Goal: Task Accomplishment & Management: Manage account settings

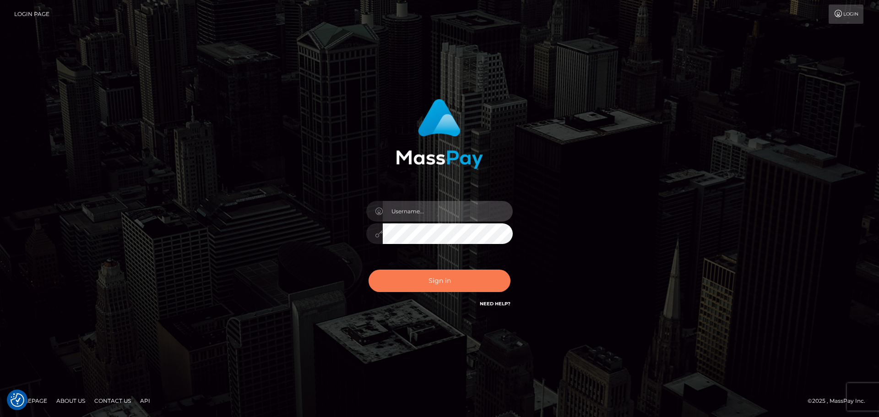
type input "[DOMAIN_NAME]"
click at [445, 283] on button "Sign in" at bounding box center [440, 281] width 142 height 22
type input "[DOMAIN_NAME]"
click at [434, 285] on button "Sign in" at bounding box center [440, 281] width 142 height 22
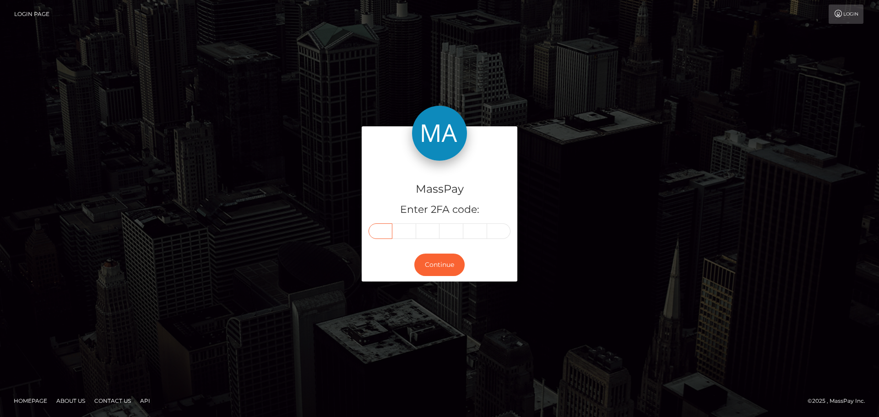
click at [383, 234] on input "text" at bounding box center [381, 232] width 24 height 16
type input "7"
type input "3"
type input "7"
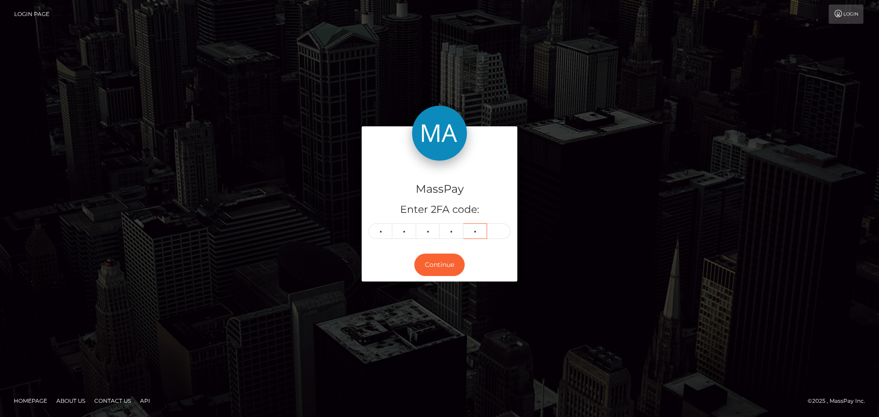
type input "7"
type input "1"
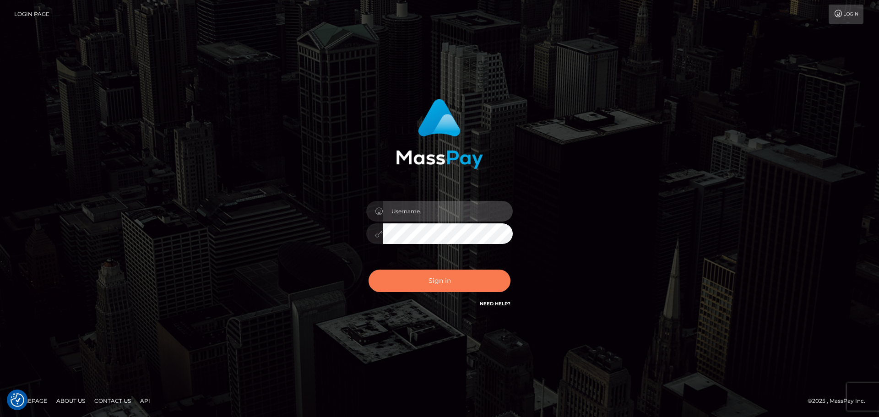
type input "constantin.mp"
click at [428, 285] on button "Sign in" at bounding box center [440, 281] width 142 height 22
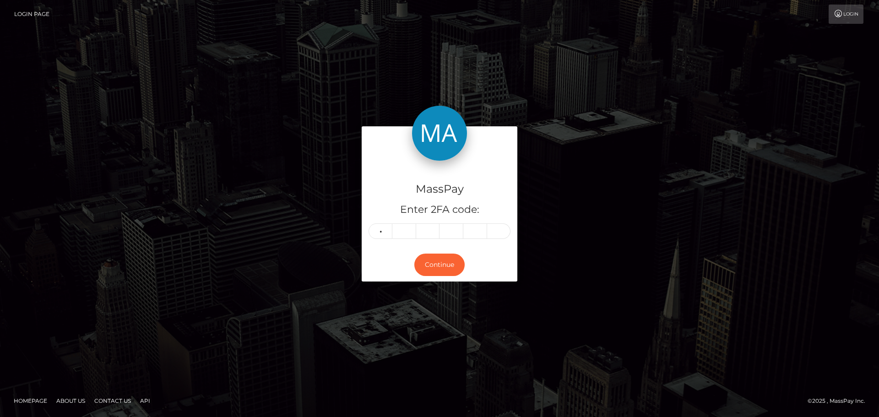
type input "7"
type input "3"
type input "7"
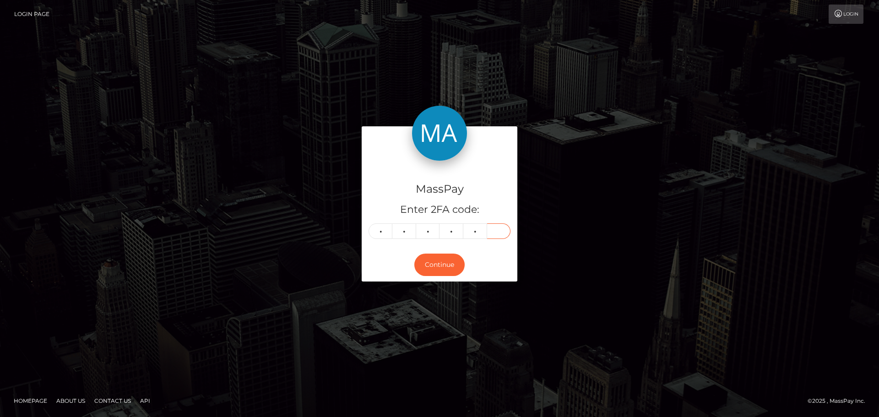
type input "1"
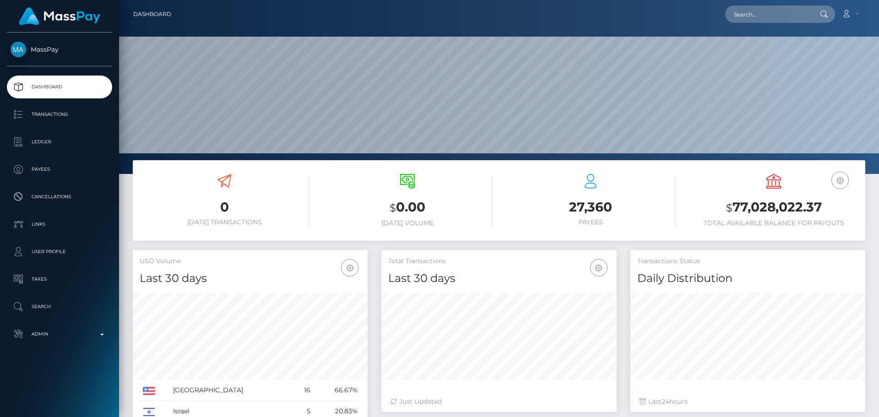
scroll to position [163, 235]
click at [764, 14] on input "text" at bounding box center [768, 13] width 86 height 17
paste input "user_tTxB3Ac4ViG3S"
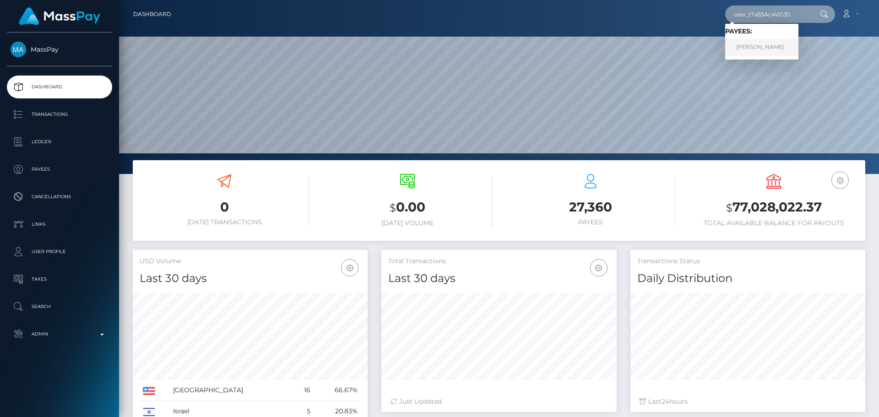
type input "user_tTxB3Ac4ViG3S"
click at [766, 50] on link "[PERSON_NAME]" at bounding box center [761, 47] width 73 height 17
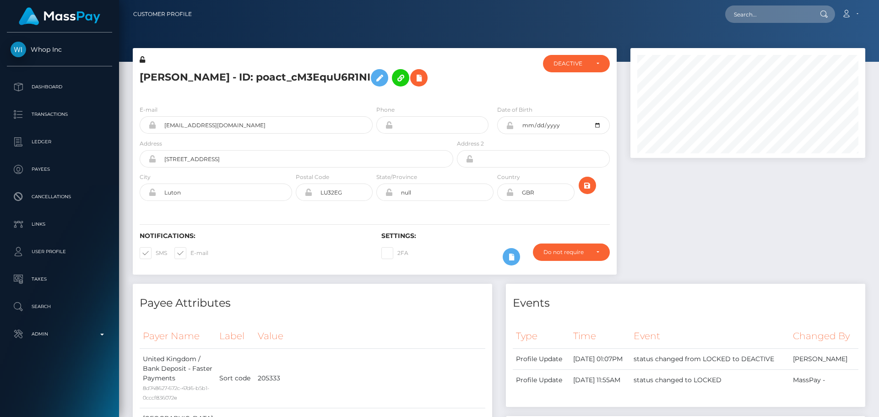
scroll to position [110, 235]
click at [374, 94] on div "[PERSON_NAME] - ID: poact_cM3EquU6R1NI" at bounding box center [294, 76] width 322 height 43
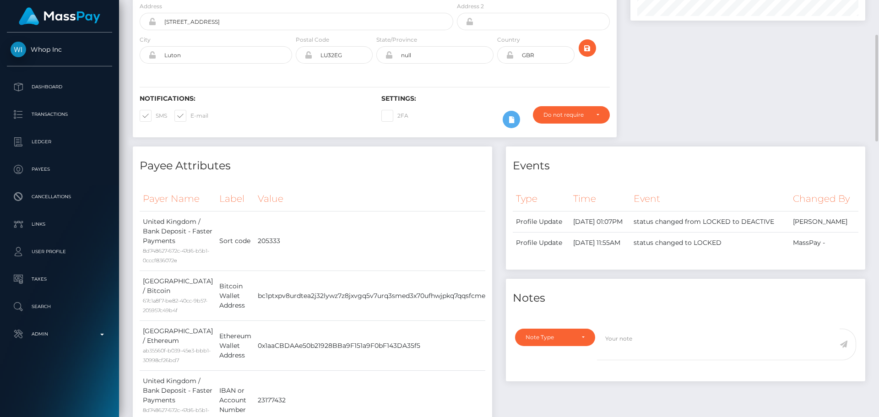
scroll to position [229, 0]
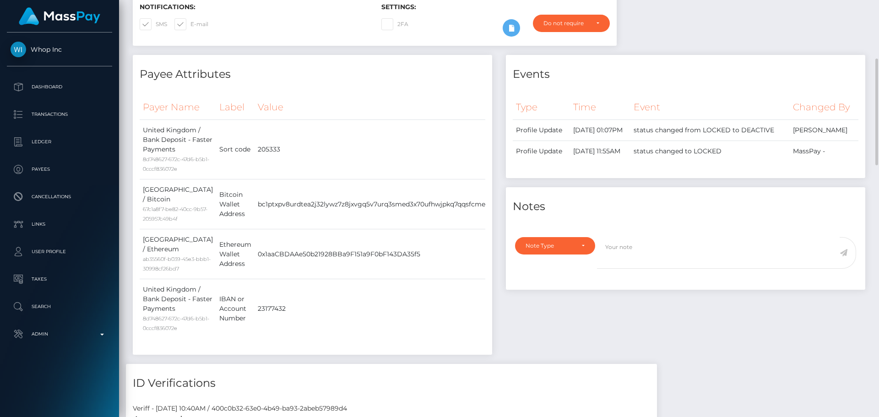
click at [391, 115] on th "Value" at bounding box center [372, 107] width 234 height 25
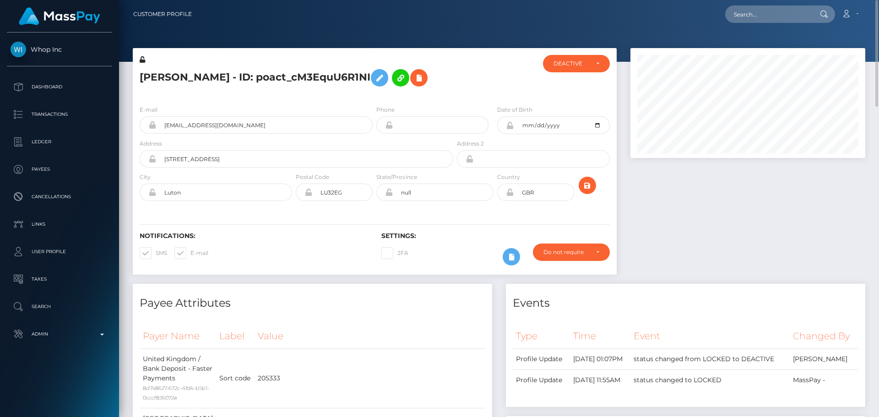
click at [457, 78] on div at bounding box center [495, 76] width 81 height 43
click at [457, 76] on div at bounding box center [495, 76] width 81 height 43
click at [787, 17] on input "text" at bounding box center [768, 13] width 86 height 17
paste input "user_tTxB3Ac4ViG3S"
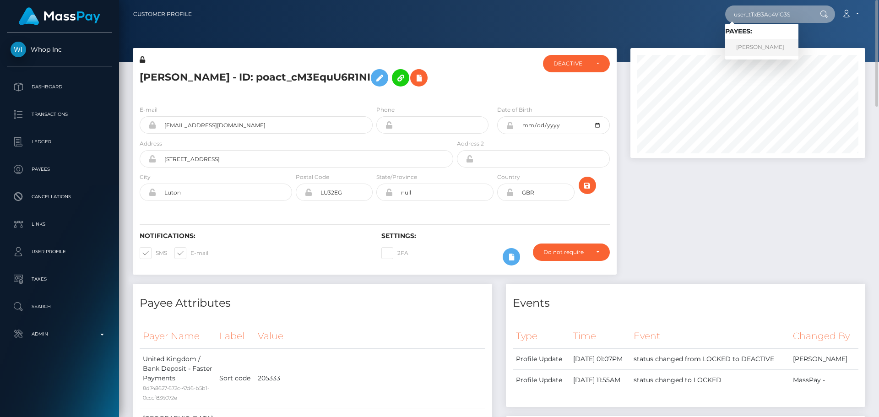
type input "user_tTxB3Ac4ViG3S"
click at [772, 49] on link "Aryan Nain" at bounding box center [761, 47] width 73 height 17
click at [764, 18] on input "text" at bounding box center [768, 13] width 86 height 17
paste input "poact_cRc94pjDLVtT"
type input "poact_cRc94pjDLVtT"
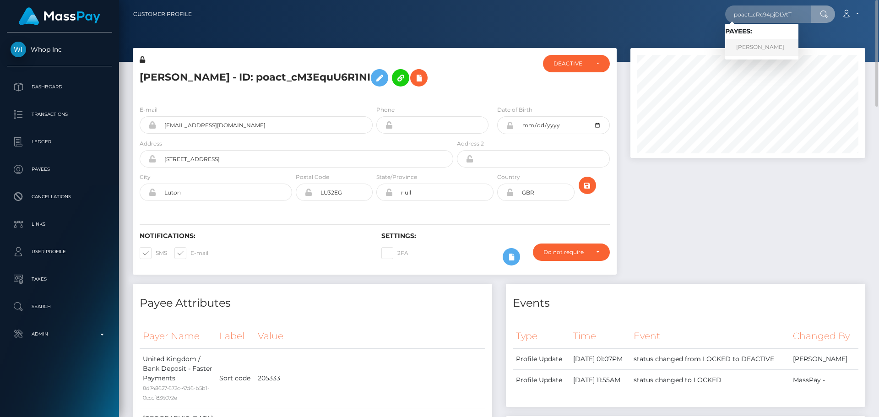
click at [759, 50] on link "Haider Abbas" at bounding box center [761, 47] width 73 height 17
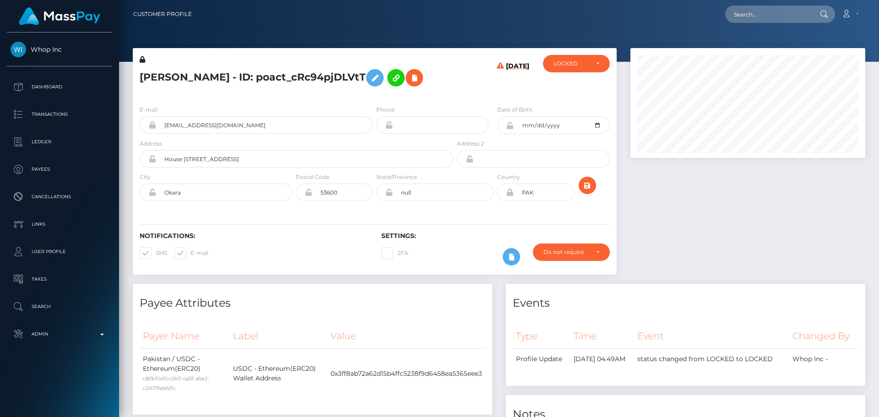
scroll to position [110, 235]
click at [439, 98] on div "E-mail [EMAIL_ADDRESS][DOMAIN_NAME] Phone PAK" at bounding box center [375, 154] width 484 height 112
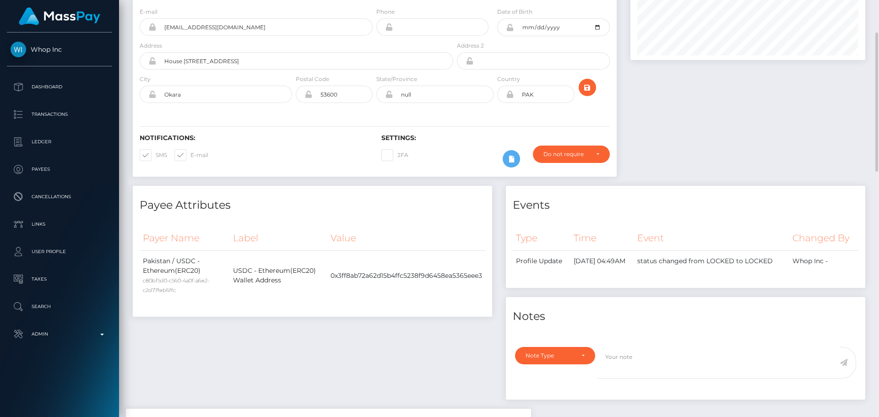
scroll to position [0, 0]
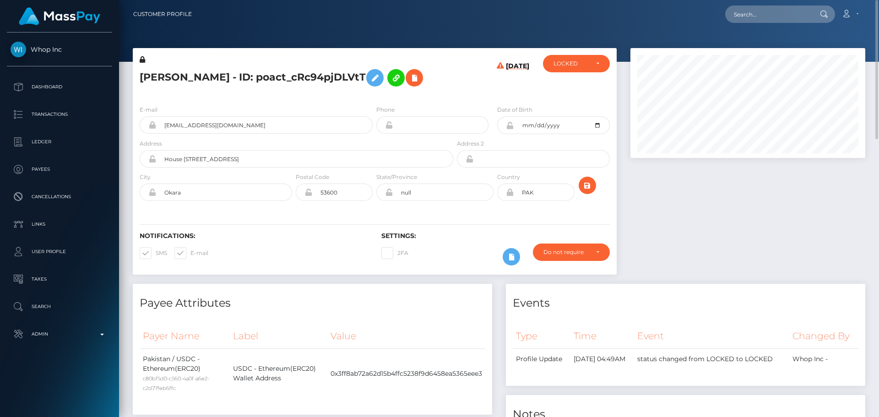
click at [151, 77] on h5 "[PERSON_NAME] - ID: poact_cRc94pjDLVtT" at bounding box center [294, 78] width 309 height 27
copy h5 "Haider"
click at [187, 76] on h5 "[PERSON_NAME] - ID: poact_cRc94pjDLVtT" at bounding box center [294, 78] width 309 height 27
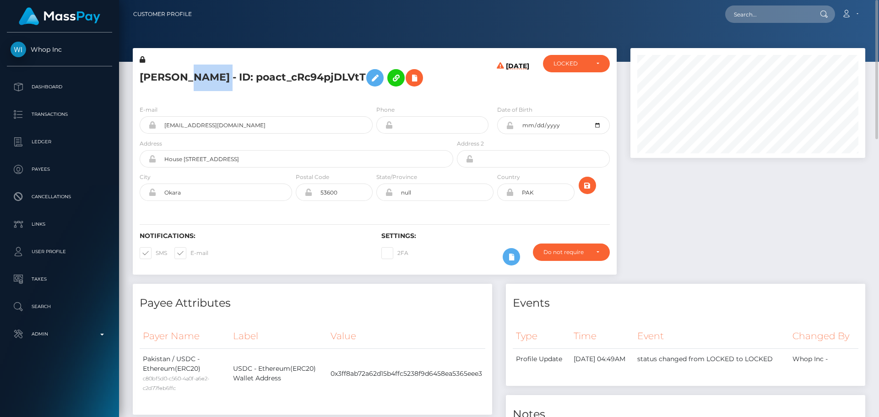
click at [187, 76] on h5 "[PERSON_NAME] - ID: poact_cRc94pjDLVtT" at bounding box center [294, 78] width 309 height 27
copy h5 "Abbas"
click at [509, 129] on icon at bounding box center [510, 125] width 8 height 7
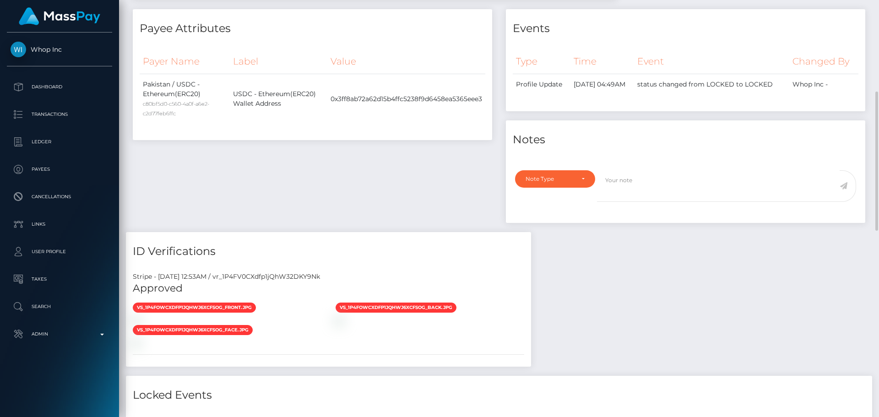
scroll to position [412, 0]
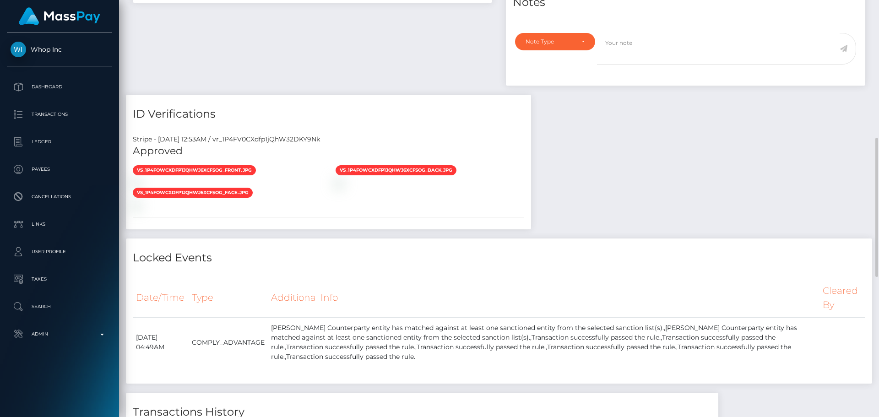
click at [621, 153] on div "Payee Attributes Payer Name Label Value Pakistan / USDC - Ethereum(ERC20) c80bf…" at bounding box center [499, 197] width 747 height 650
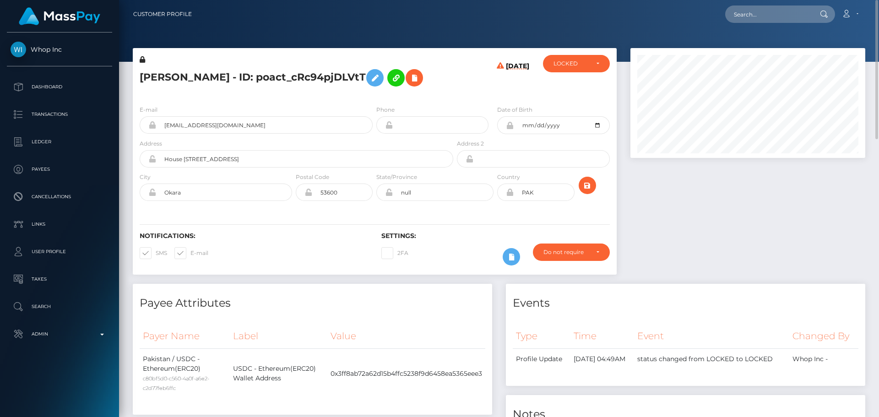
scroll to position [275, 0]
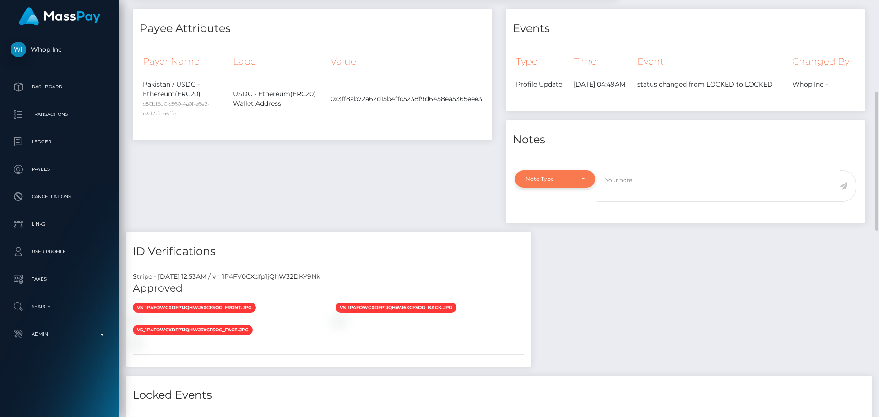
click at [575, 174] on div "Note Type" at bounding box center [555, 178] width 80 height 17
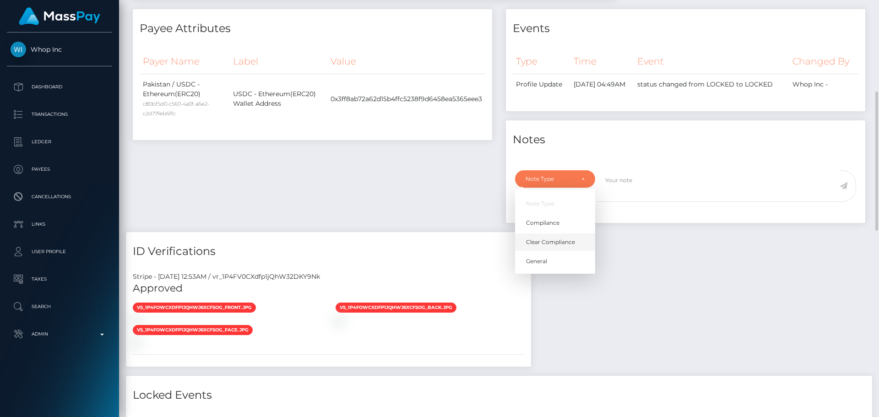
click at [547, 245] on span "Clear Compliance" at bounding box center [550, 242] width 49 height 8
select select "CLEAR_COMPLIANCE"
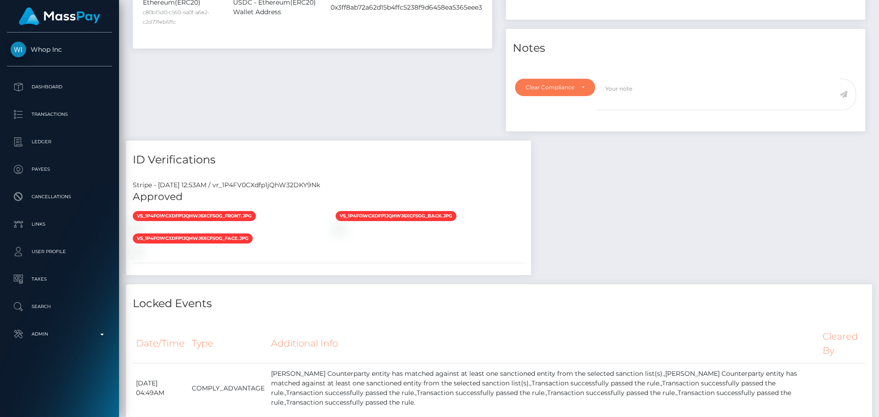
scroll to position [137, 0]
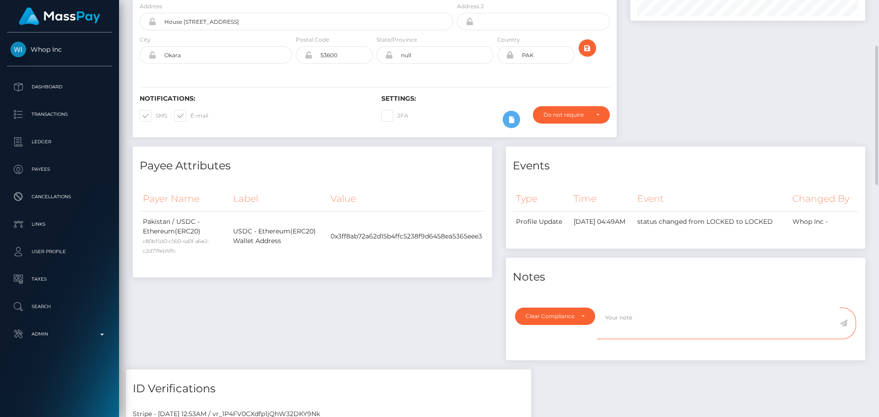
click at [643, 324] on textarea at bounding box center [718, 324] width 243 height 32
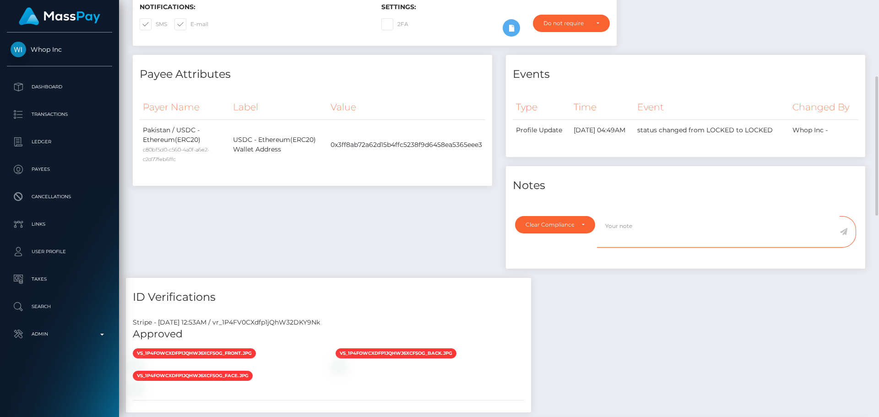
click at [635, 232] on textarea at bounding box center [718, 232] width 243 height 32
paste textarea "ComplyAdvantage potential first and second hits refer to persons with a differe…"
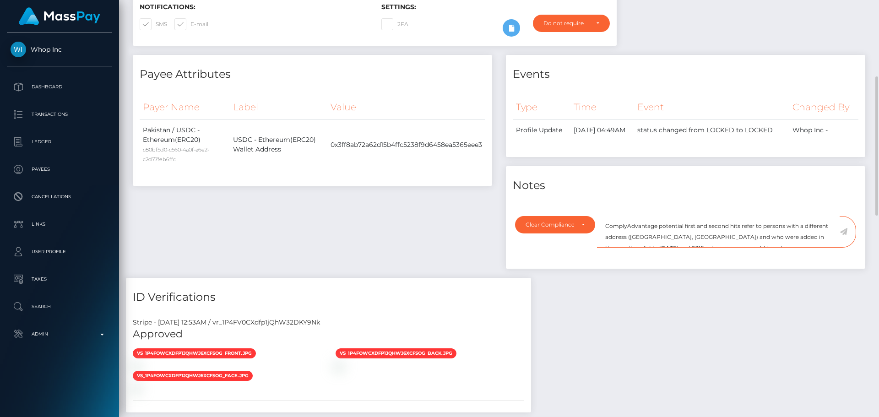
scroll to position [26, 0]
type textarea "ComplyAdvantage potential first and second hits refer to persons with a differe…"
click at [844, 233] on icon at bounding box center [844, 231] width 8 height 7
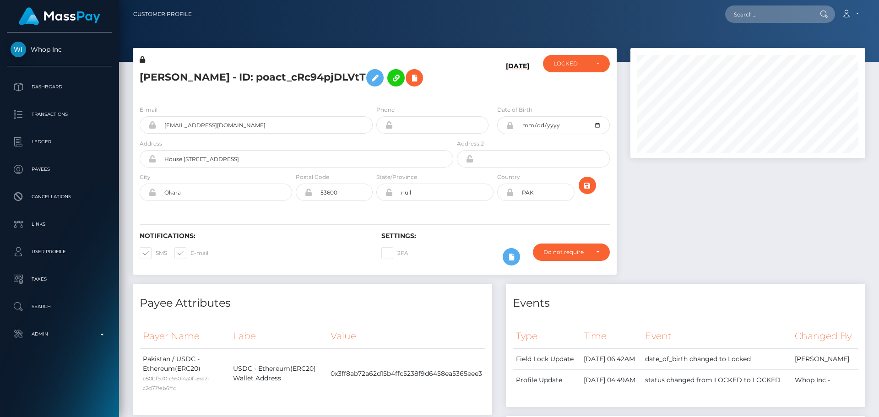
scroll to position [110, 235]
click at [458, 96] on div "[DATE]" at bounding box center [495, 76] width 81 height 43
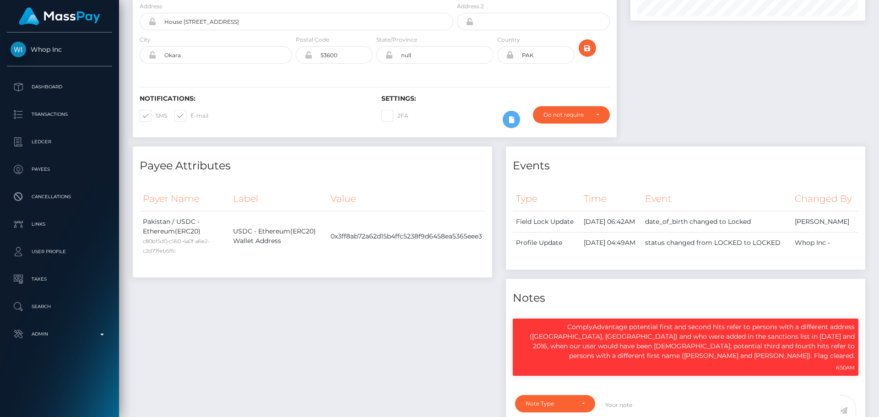
scroll to position [0, 0]
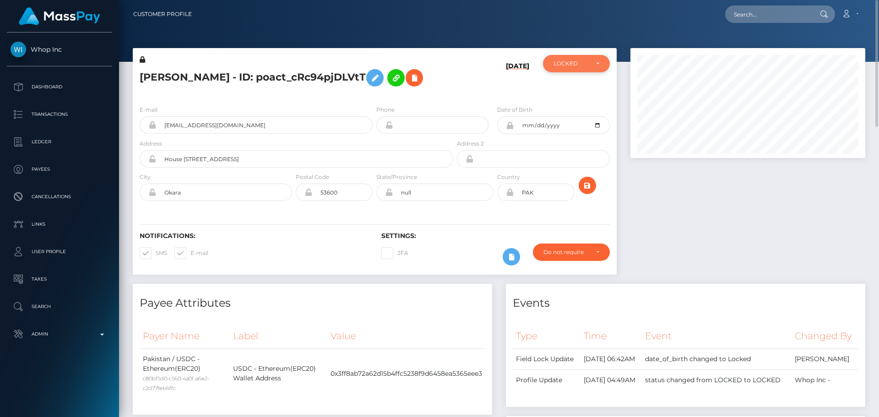
click at [573, 62] on div "LOCKED" at bounding box center [571, 63] width 35 height 7
click at [570, 84] on span "ACTIVE" at bounding box center [564, 88] width 21 height 8
select select "ACTIVE"
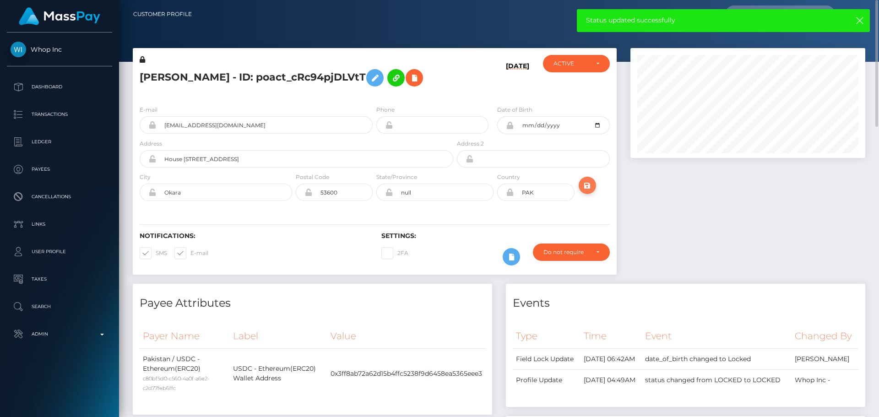
click at [590, 190] on icon "submit" at bounding box center [587, 185] width 11 height 11
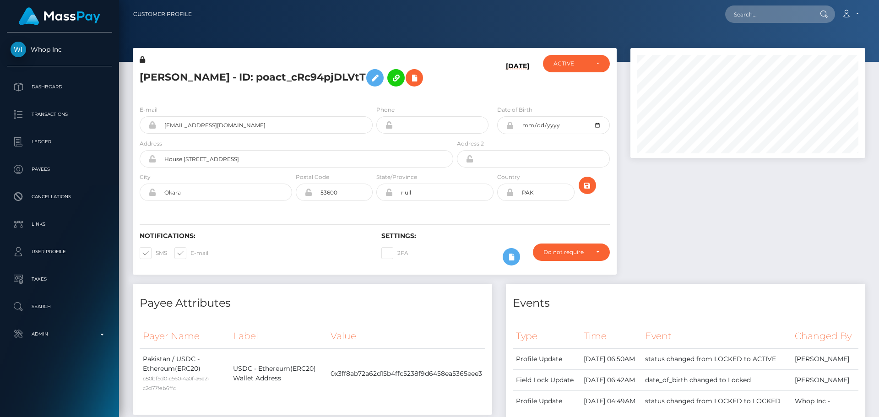
scroll to position [110, 235]
click at [239, 76] on h5 "[PERSON_NAME] - ID: poact_cRc94pjDLVtT" at bounding box center [294, 78] width 309 height 27
copy h5 "[PERSON_NAME] - ID: poact_cRc94pjDLVtT"
